Goal: Transaction & Acquisition: Purchase product/service

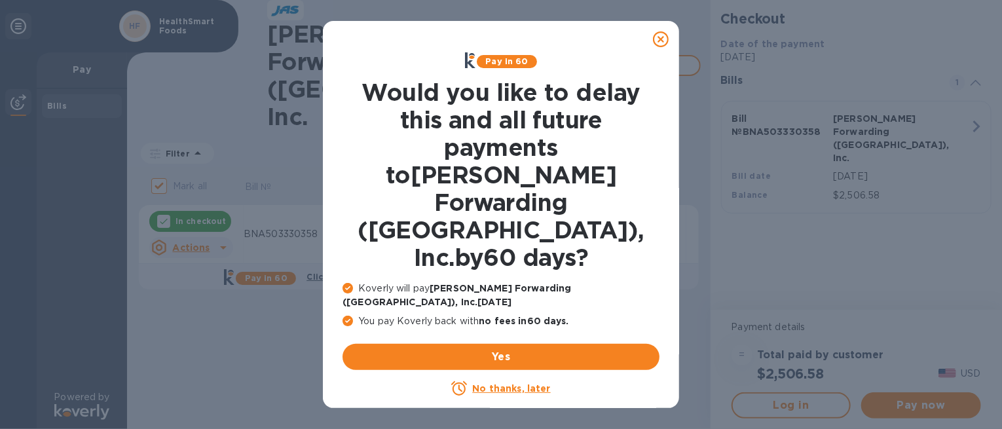
click at [662, 39] on icon at bounding box center [661, 39] width 16 height 16
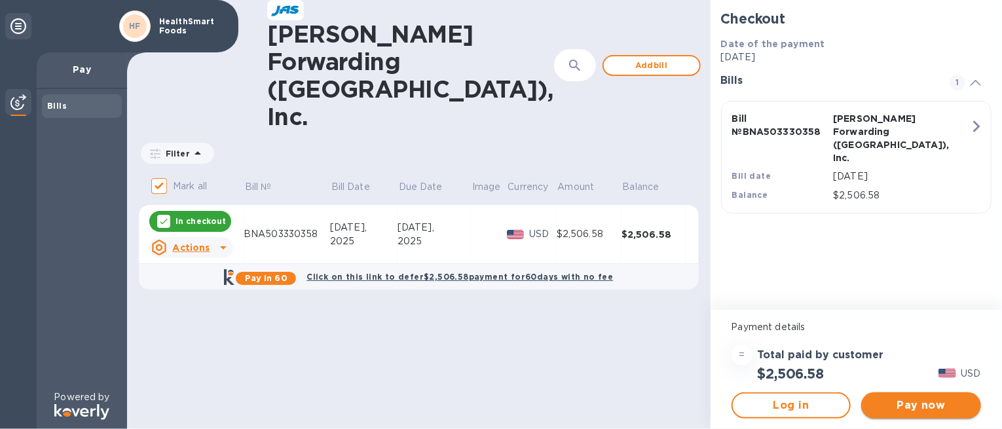
click at [925, 404] on span "Pay now" at bounding box center [921, 406] width 99 height 16
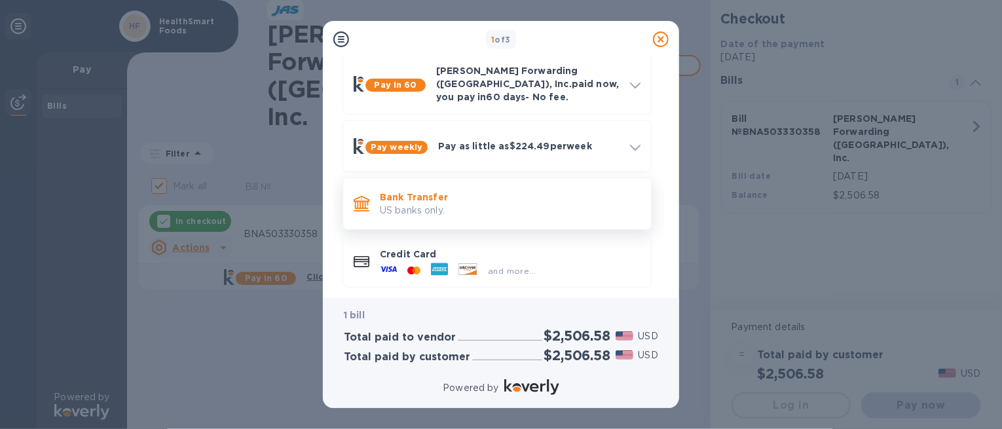
scroll to position [62, 0]
click at [528, 203] on p "US banks only." at bounding box center [510, 210] width 261 height 14
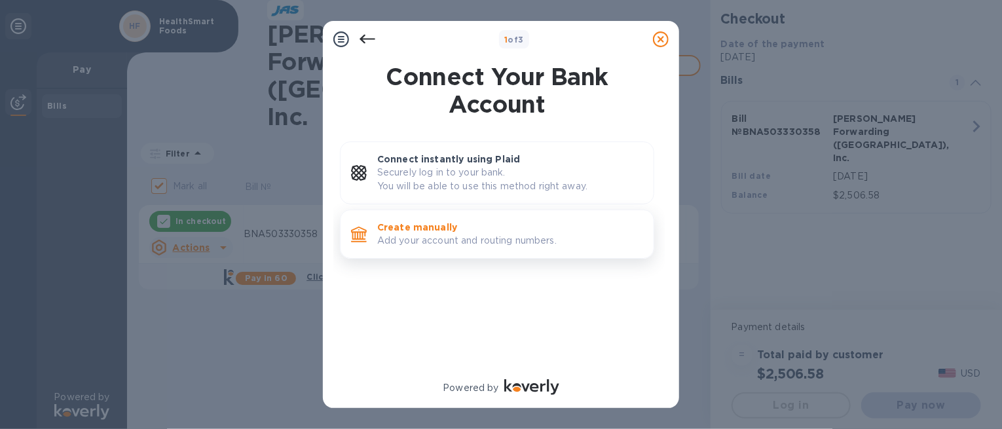
click at [490, 238] on p "Add your account and routing numbers." at bounding box center [510, 241] width 266 height 14
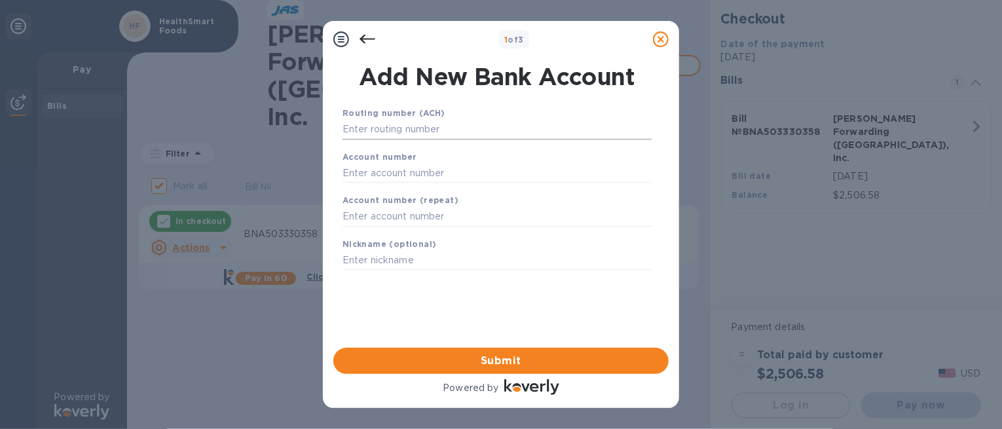
click at [504, 132] on input "text" at bounding box center [497, 130] width 309 height 20
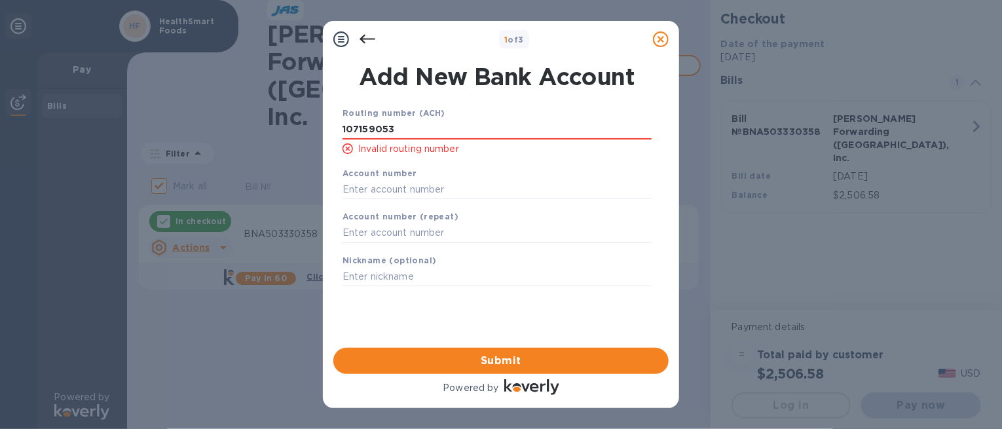
drag, startPoint x: 464, startPoint y: 132, endPoint x: 92, endPoint y: 83, distance: 375.2
click at [92, 83] on div "1 of 3 Add New Bank Account Routing number (ACH) [FINANCIAL_ID] Invalid routing…" at bounding box center [501, 214] width 1002 height 429
type input "107159053"
click at [381, 223] on div "Account number (repeat)" at bounding box center [497, 226] width 320 height 44
click at [386, 230] on input "text" at bounding box center [497, 233] width 309 height 20
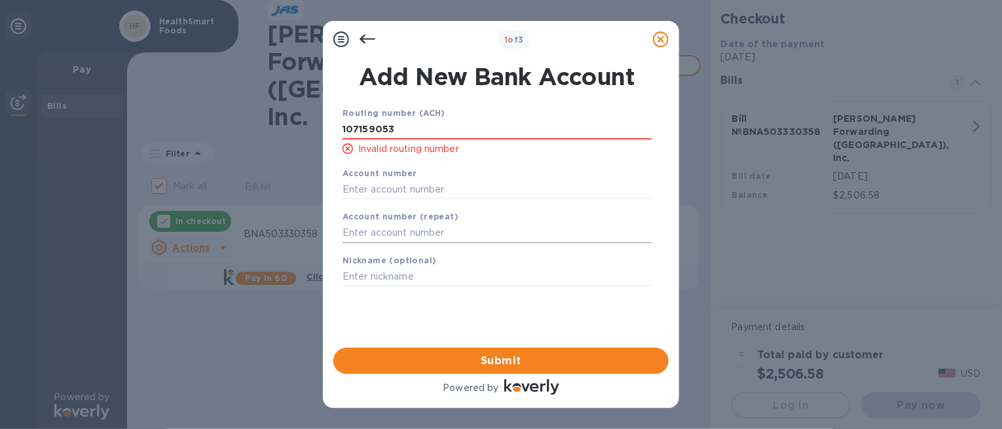
paste input "107159053"
type input "107159053"
drag, startPoint x: 157, startPoint y: 117, endPoint x: 5, endPoint y: 104, distance: 152.5
click at [5, 104] on div "1 of 3 Add New Bank Account Routing number (ACH) [FINANCIAL_ID] Invalid routing…" at bounding box center [501, 214] width 1002 height 429
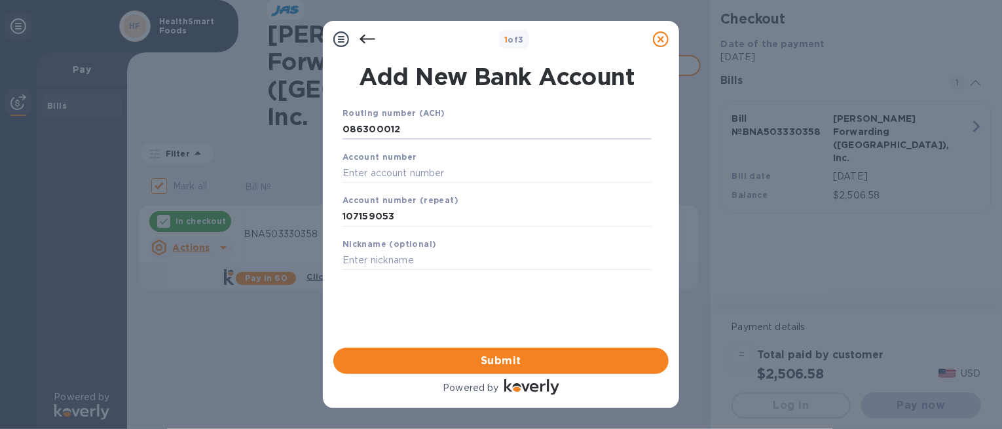
type input "086300012"
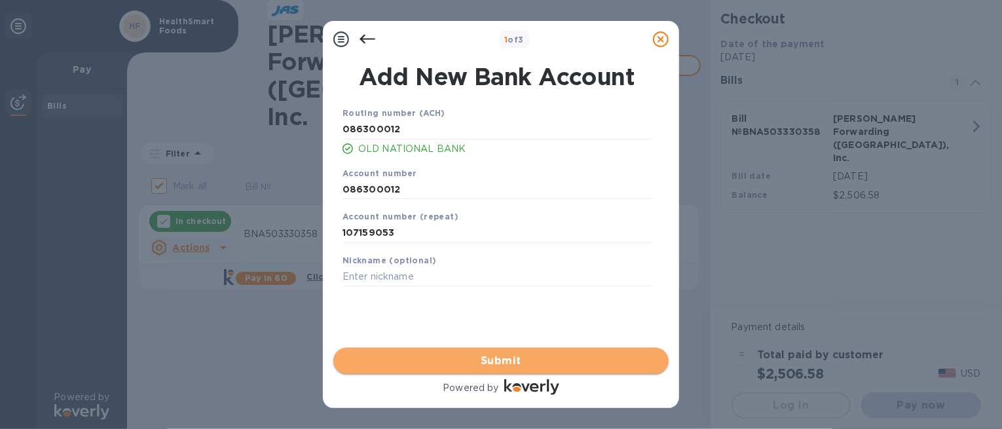
click at [476, 360] on span "Submit" at bounding box center [501, 361] width 314 height 16
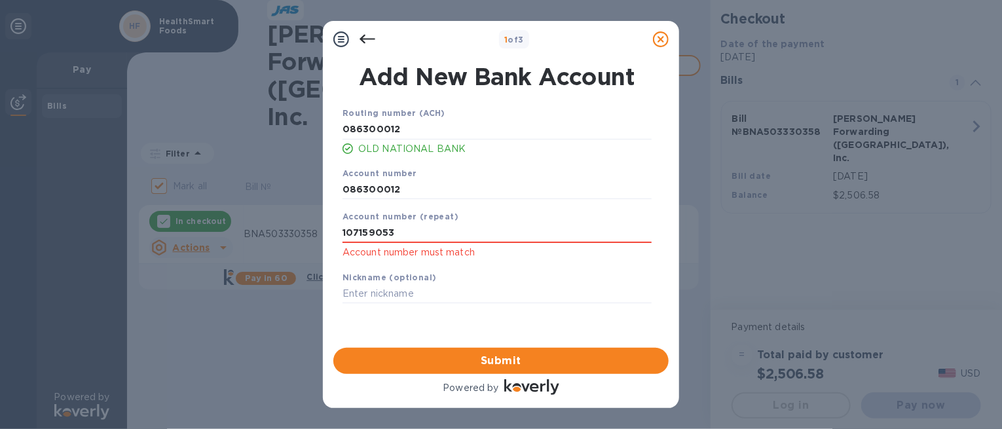
drag, startPoint x: 396, startPoint y: 230, endPoint x: 155, endPoint y: 221, distance: 241.2
click at [130, 220] on div "1 of 3 Add New Bank Account Routing number (ACH) [US_BANK_ROUTING_MICR] OLD NAT…" at bounding box center [501, 214] width 1002 height 429
drag, startPoint x: 432, startPoint y: 183, endPoint x: 238, endPoint y: 161, distance: 195.7
click at [238, 161] on div "1 of 3 Add New Bank Account Routing number (ACH) [US_BANK_ROUTING_MICR] OLD NAT…" at bounding box center [501, 214] width 1002 height 429
type input "107159053"
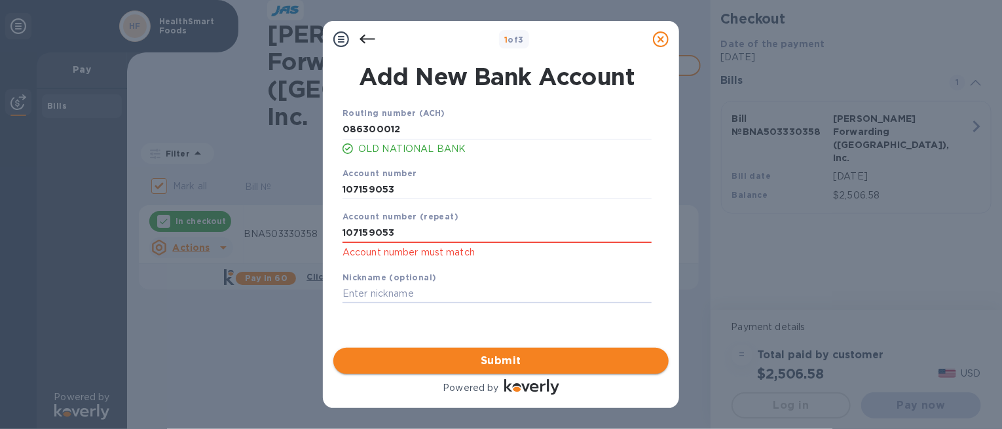
click at [434, 356] on span "Submit" at bounding box center [501, 361] width 314 height 16
